Goal: Task Accomplishment & Management: Complete application form

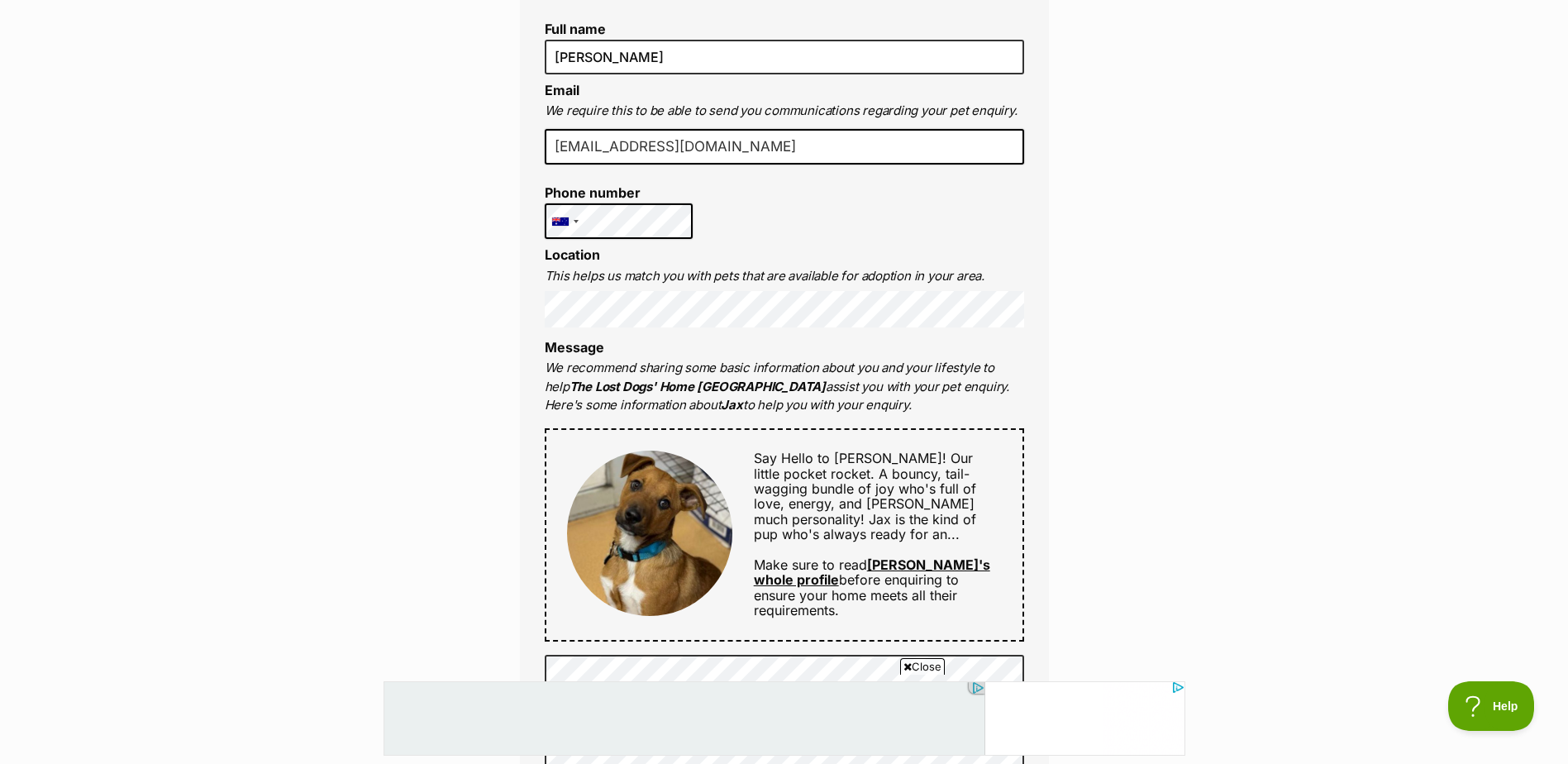
scroll to position [552, 0]
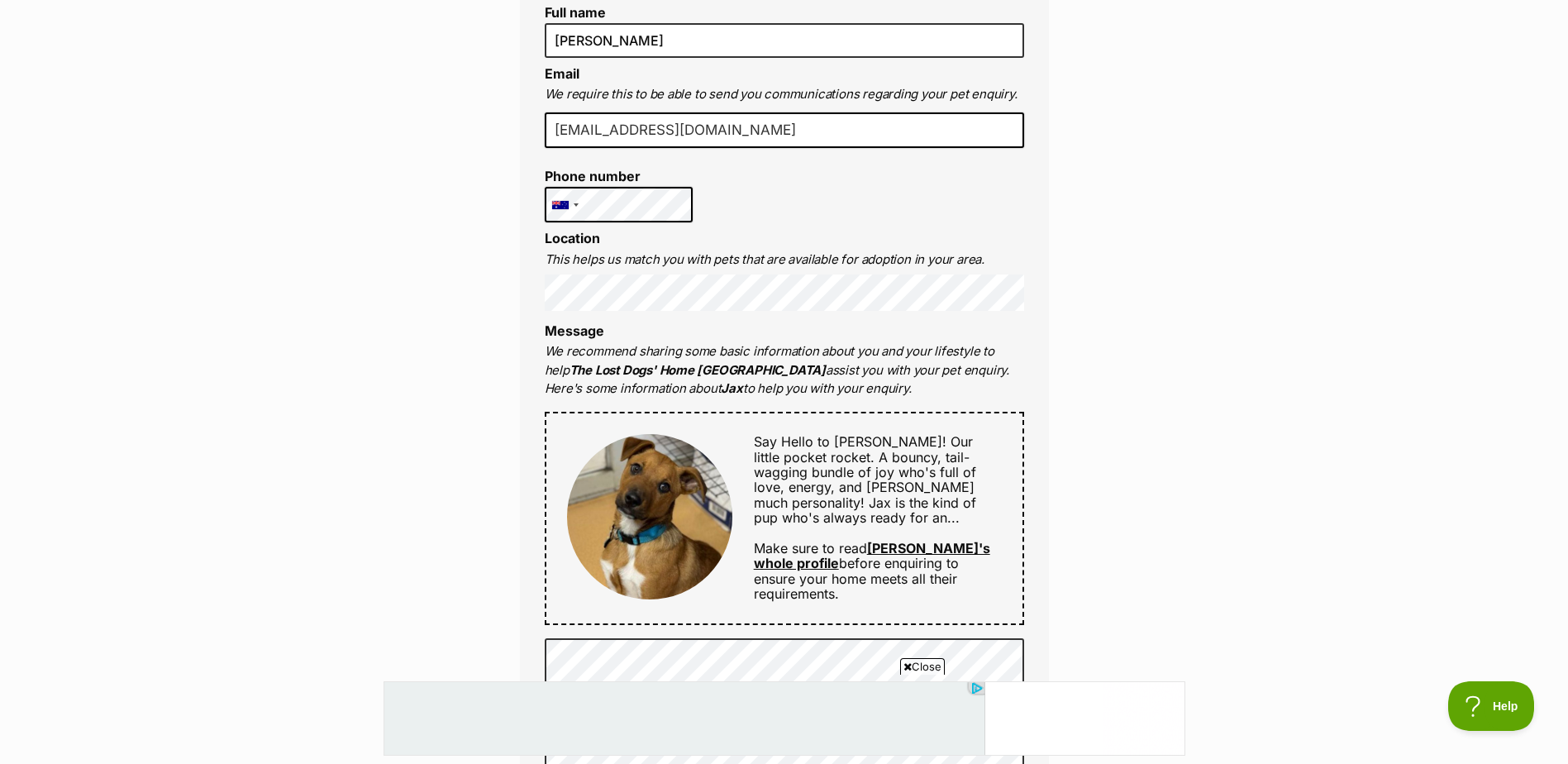
click at [582, 439] on div at bounding box center [650, 518] width 165 height 168
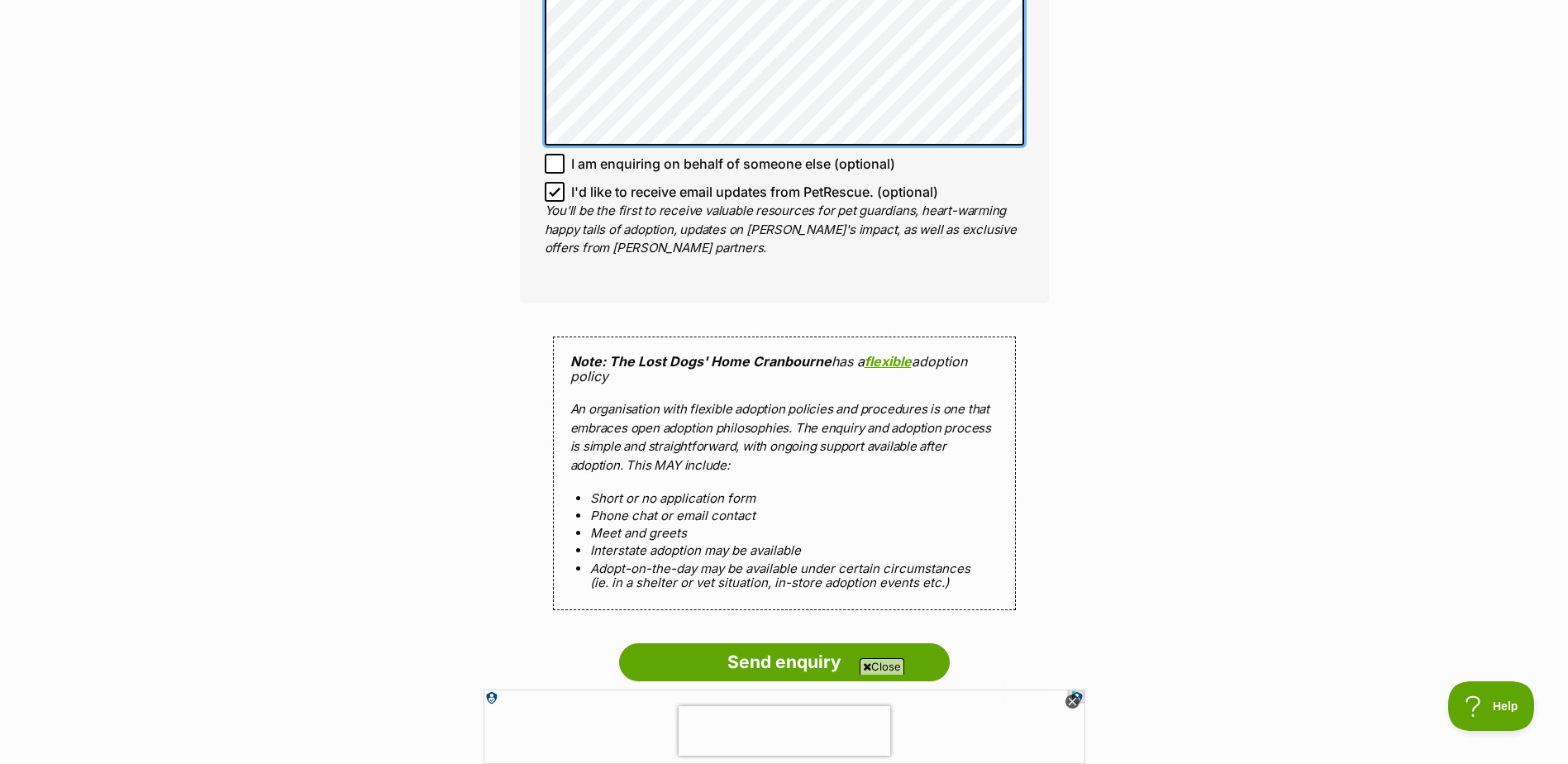
scroll to position [1379, 0]
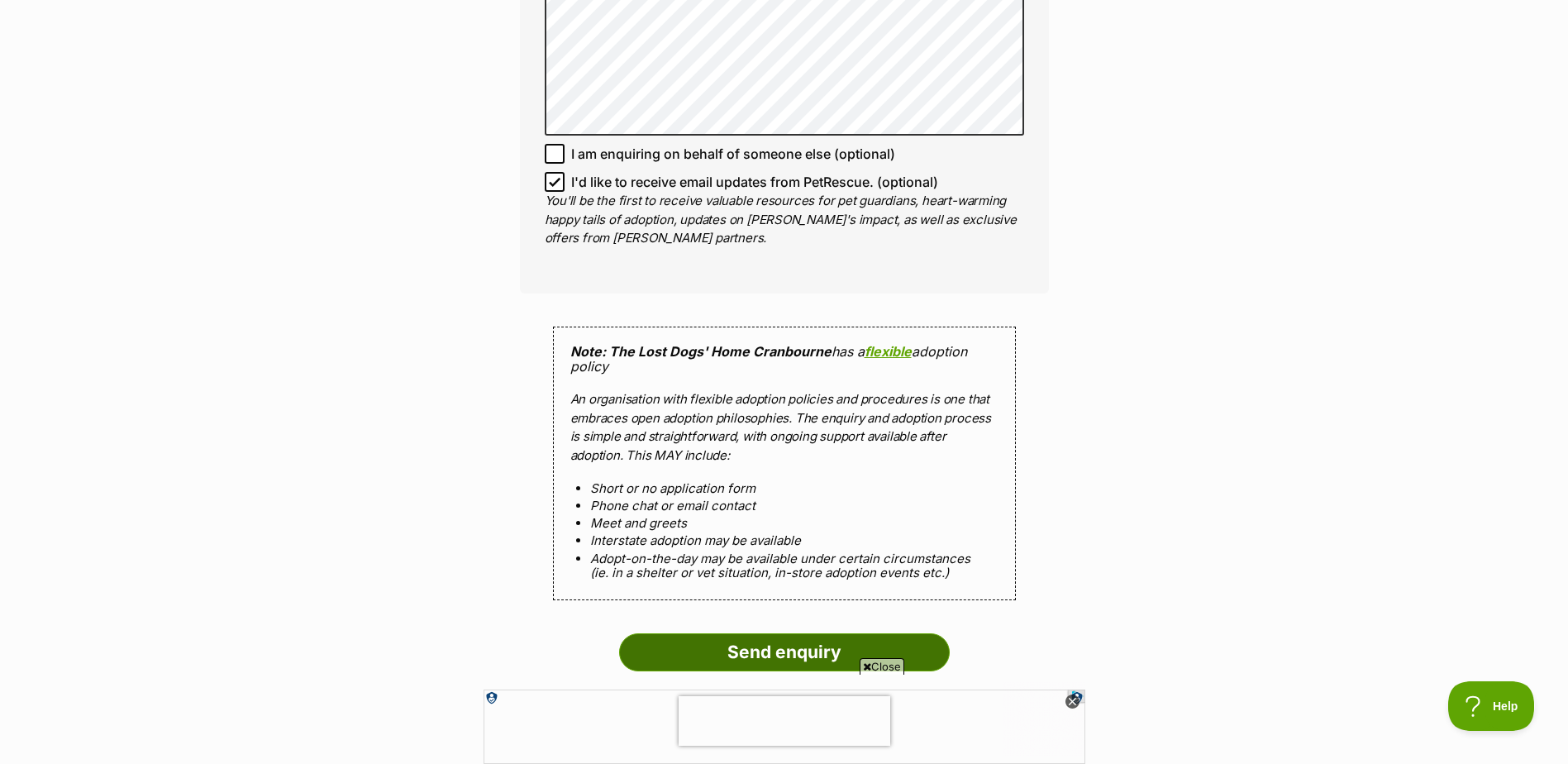
click at [783, 646] on input "Send enquiry" at bounding box center [784, 652] width 331 height 38
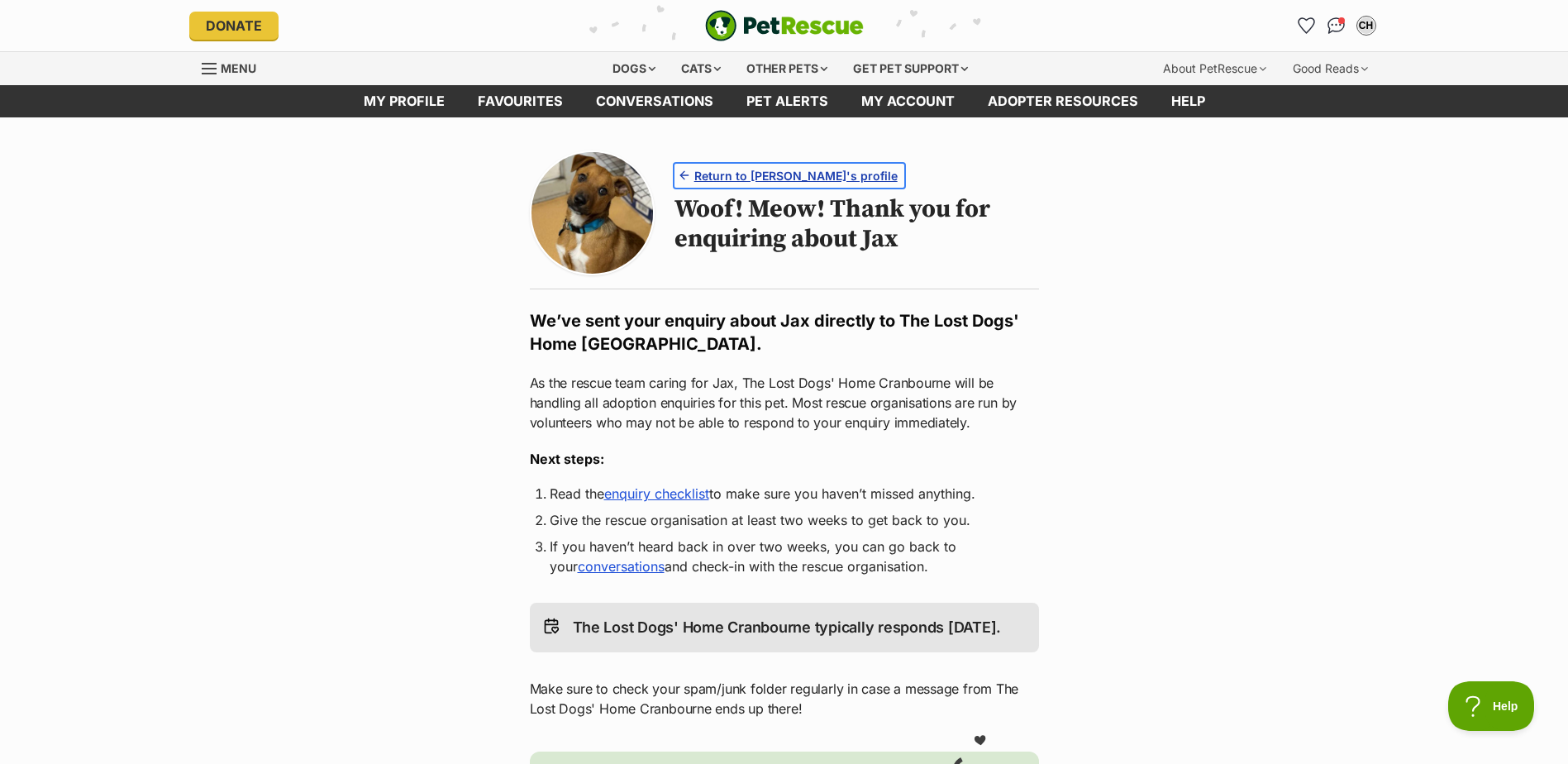
click at [720, 176] on span "Return to [PERSON_NAME]'s profile" at bounding box center [795, 176] width 203 height 18
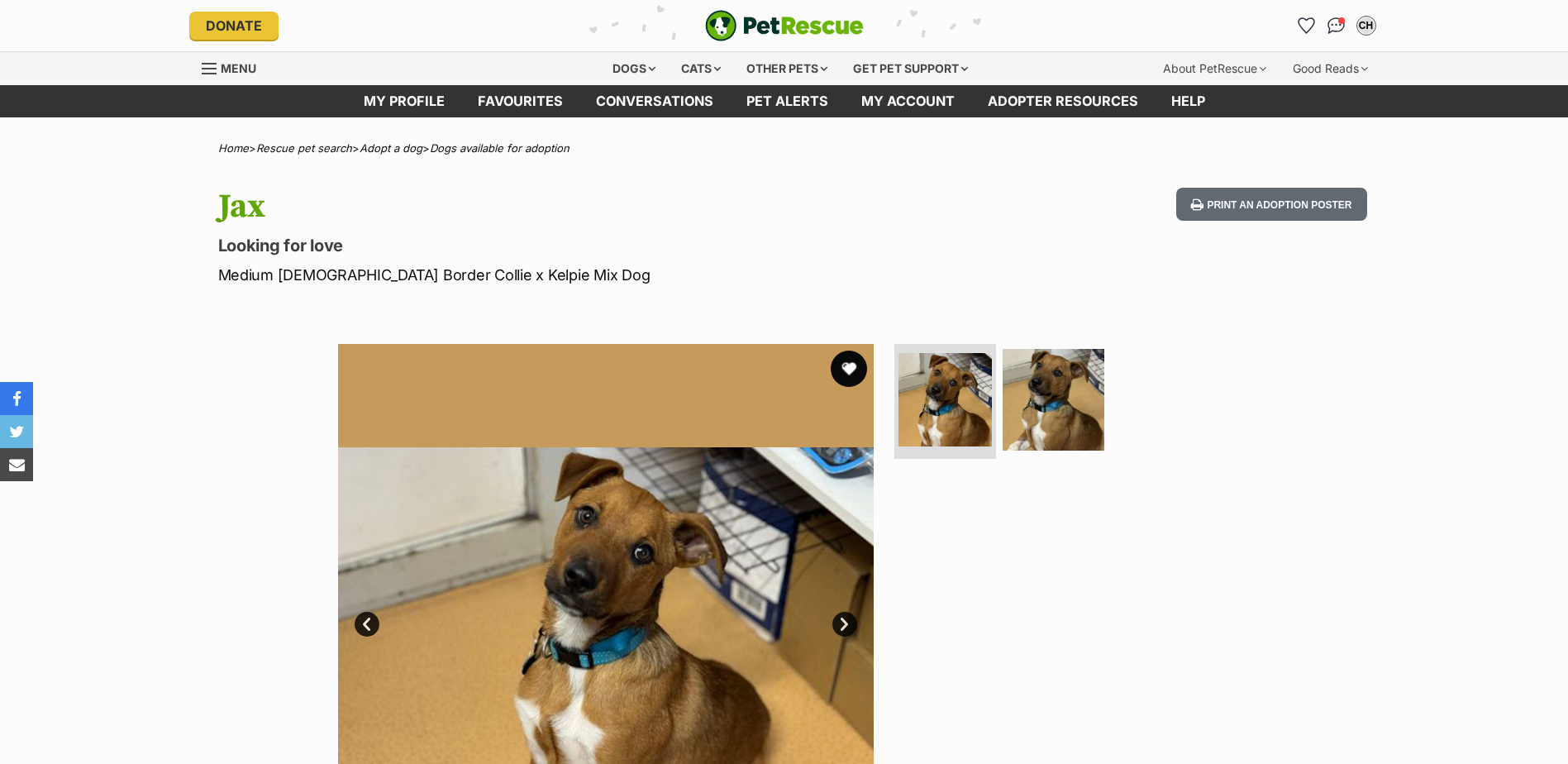
click at [847, 372] on button "favourite" at bounding box center [848, 368] width 36 height 36
